Goal: Information Seeking & Learning: Understand process/instructions

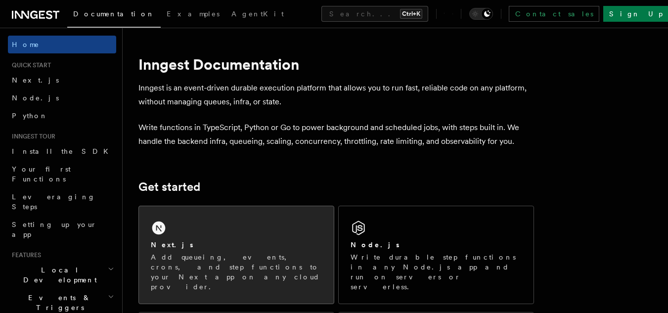
click at [176, 214] on div "Next.js Add queueing, events, crons, and step functions to your Next app on any…" at bounding box center [236, 254] width 195 height 97
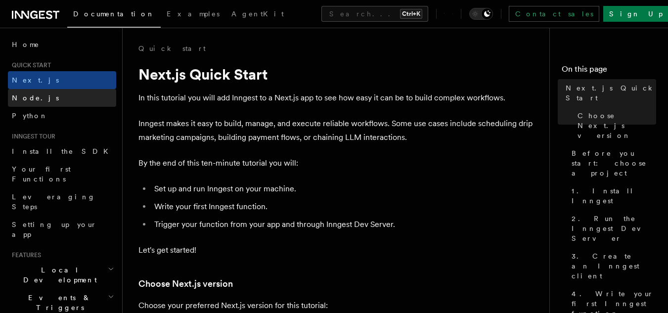
click at [73, 94] on link "Node.js" at bounding box center [62, 98] width 108 height 18
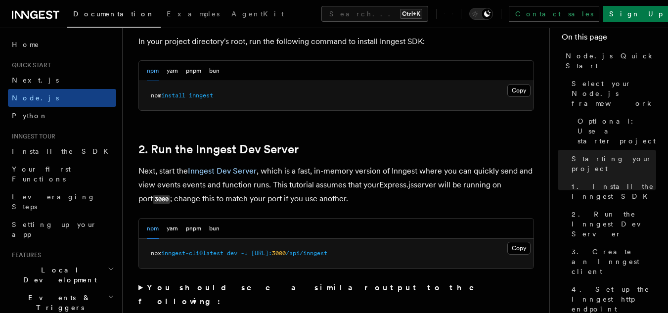
scroll to position [636, 0]
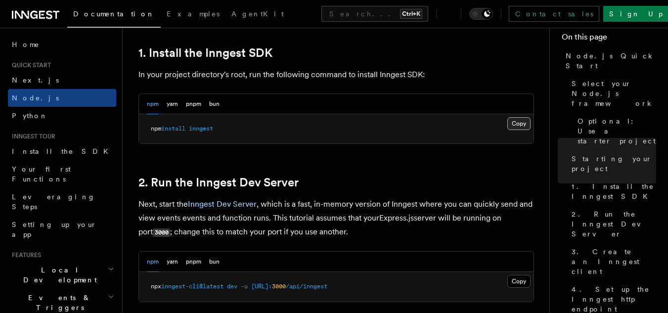
click at [513, 122] on button "Copy Copied" at bounding box center [518, 123] width 23 height 13
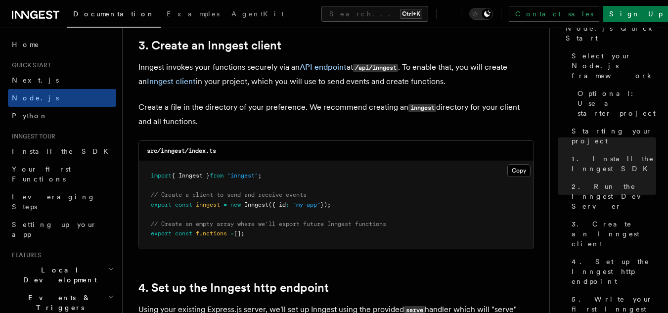
scroll to position [1272, 0]
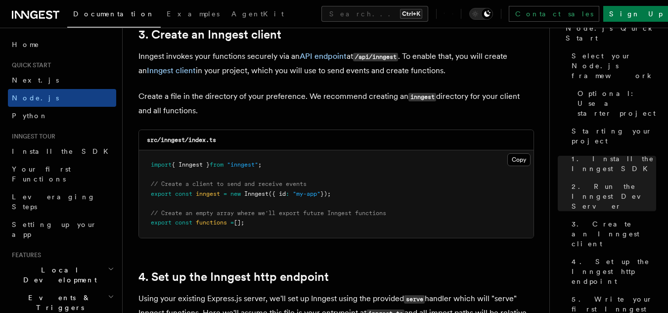
drag, startPoint x: 151, startPoint y: 163, endPoint x: 279, endPoint y: 230, distance: 143.9
click at [279, 230] on pre "import { Inngest } from "inngest" ; // Create a client to send and receive even…" at bounding box center [336, 193] width 394 height 87
copy code "import { Inngest } from "inngest" ; // Create a client to send and receive even…"
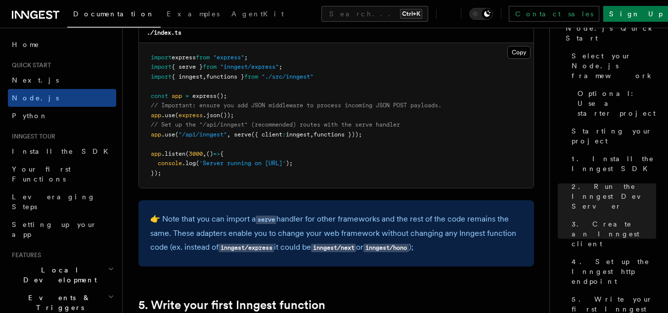
scroll to position [1584, 0]
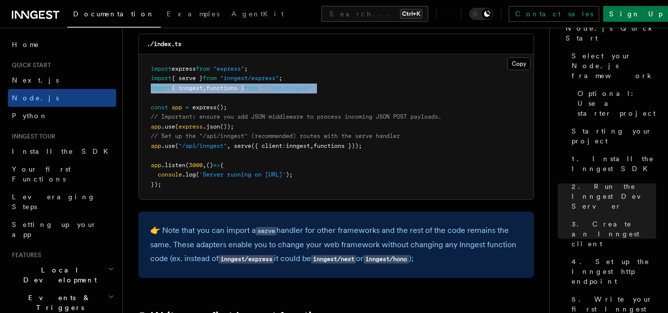
drag, startPoint x: 152, startPoint y: 89, endPoint x: 346, endPoint y: 93, distance: 194.8
click at [346, 93] on pre "import express from "express" ; import { serve } from "inngest/express" ; impor…" at bounding box center [336, 126] width 394 height 145
copy code "import { inngest , functions } from "./src/inngest""
